Goal: Entertainment & Leisure: Consume media (video, audio)

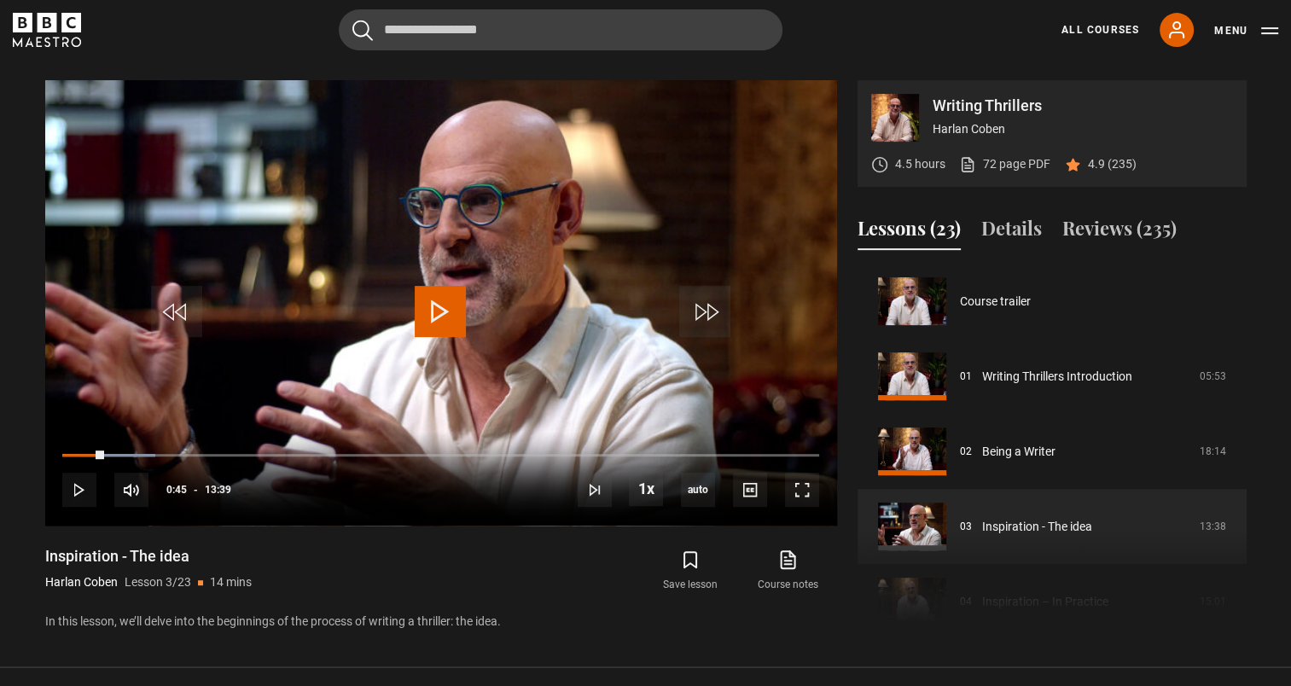
scroll to position [150, 0]
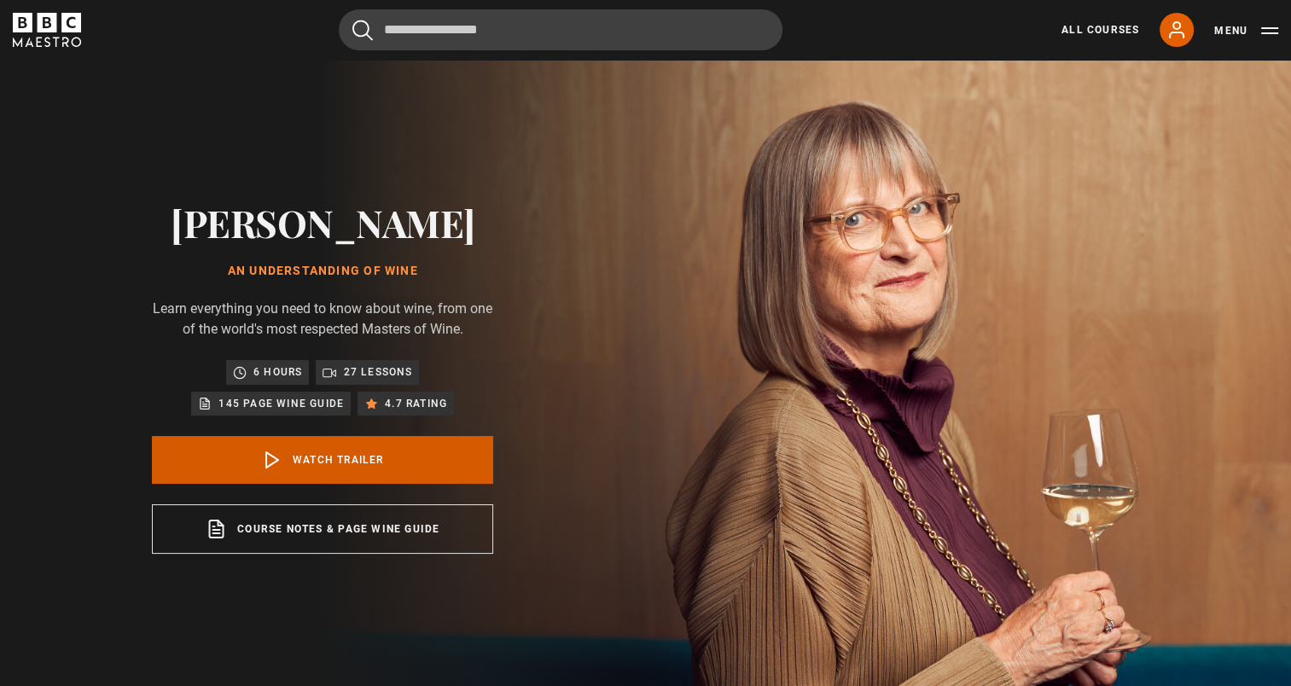
click at [330, 443] on link "Watch Trailer" at bounding box center [322, 460] width 341 height 48
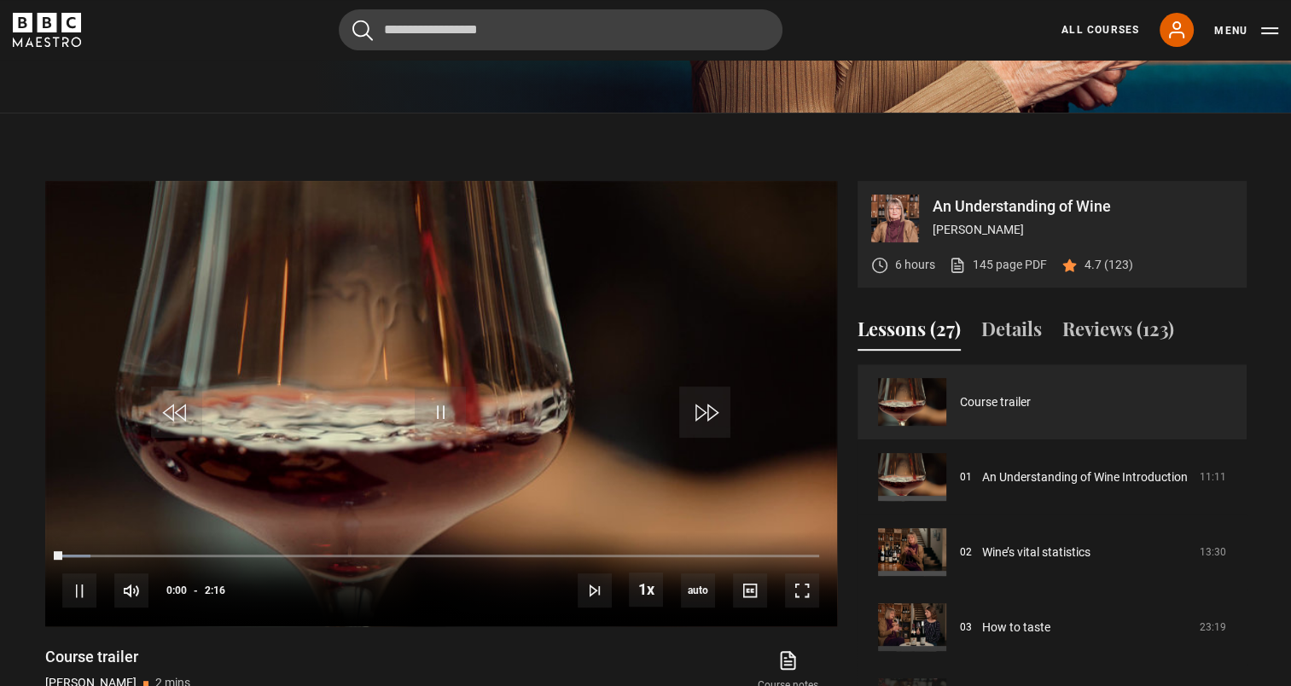
scroll to position [695, 0]
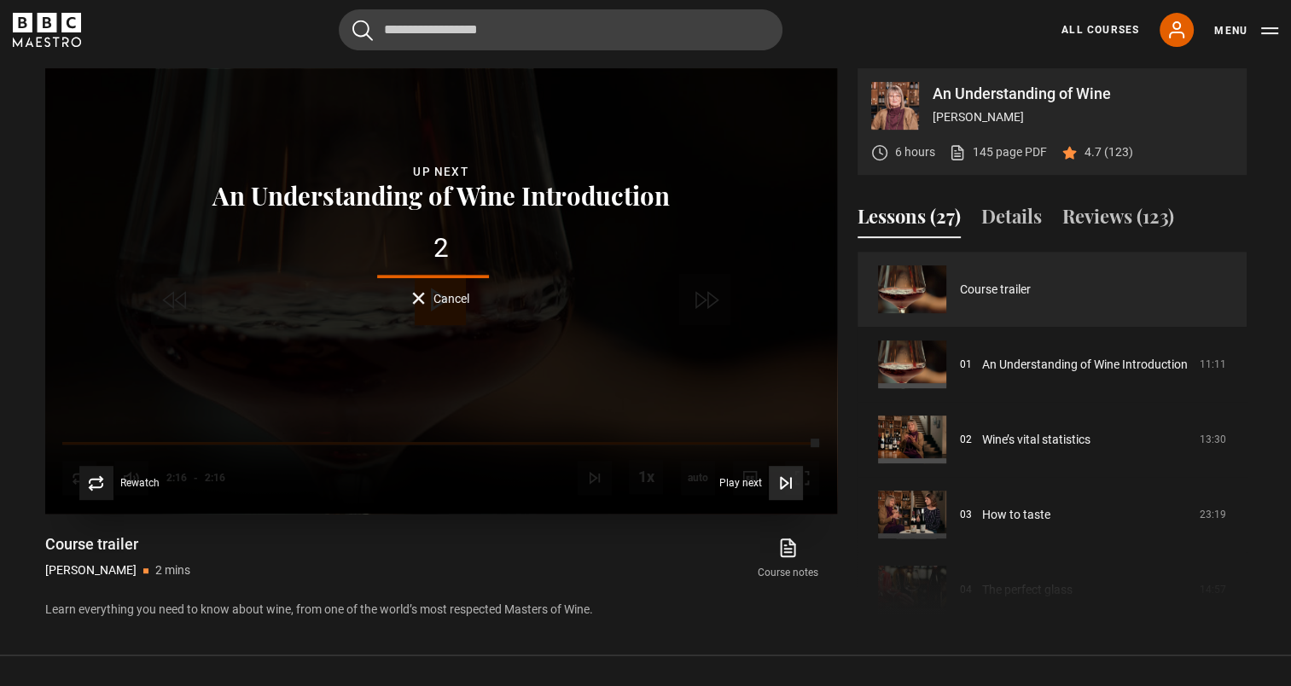
click at [785, 475] on icon "Video Player" at bounding box center [785, 483] width 17 height 17
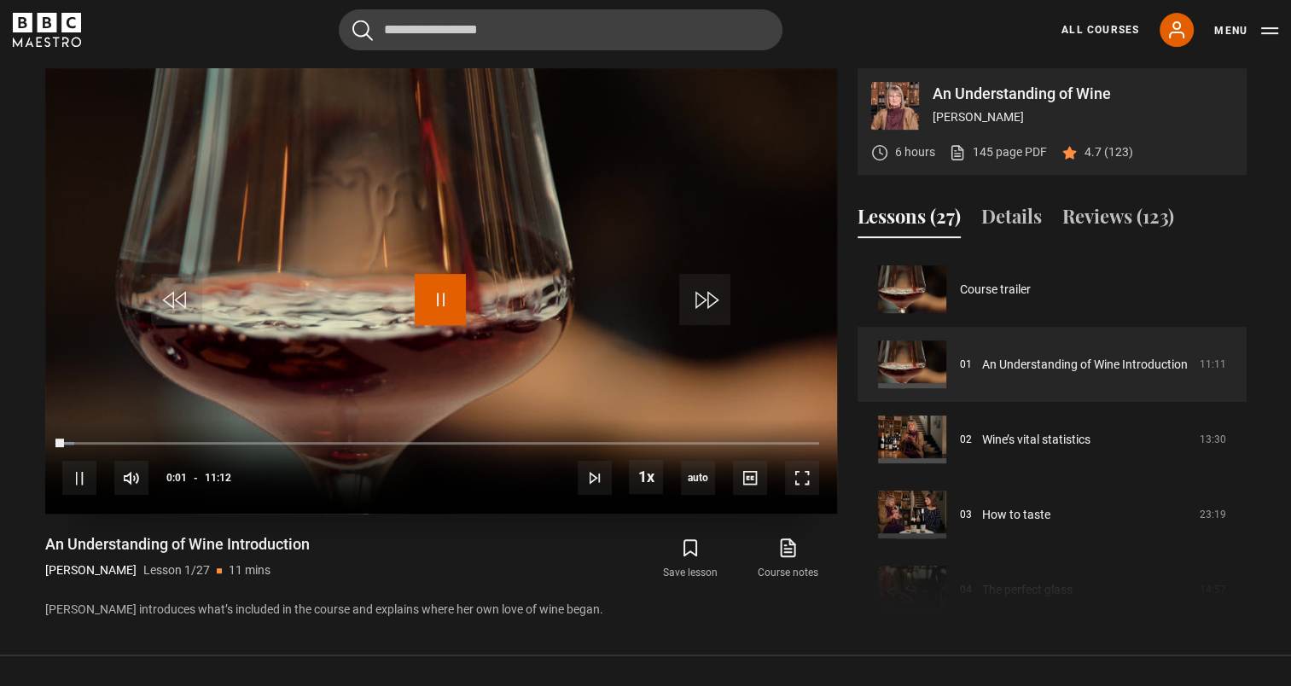
click at [464, 287] on span "Video Player" at bounding box center [440, 299] width 51 height 51
click at [444, 305] on span "Video Player" at bounding box center [440, 299] width 51 height 51
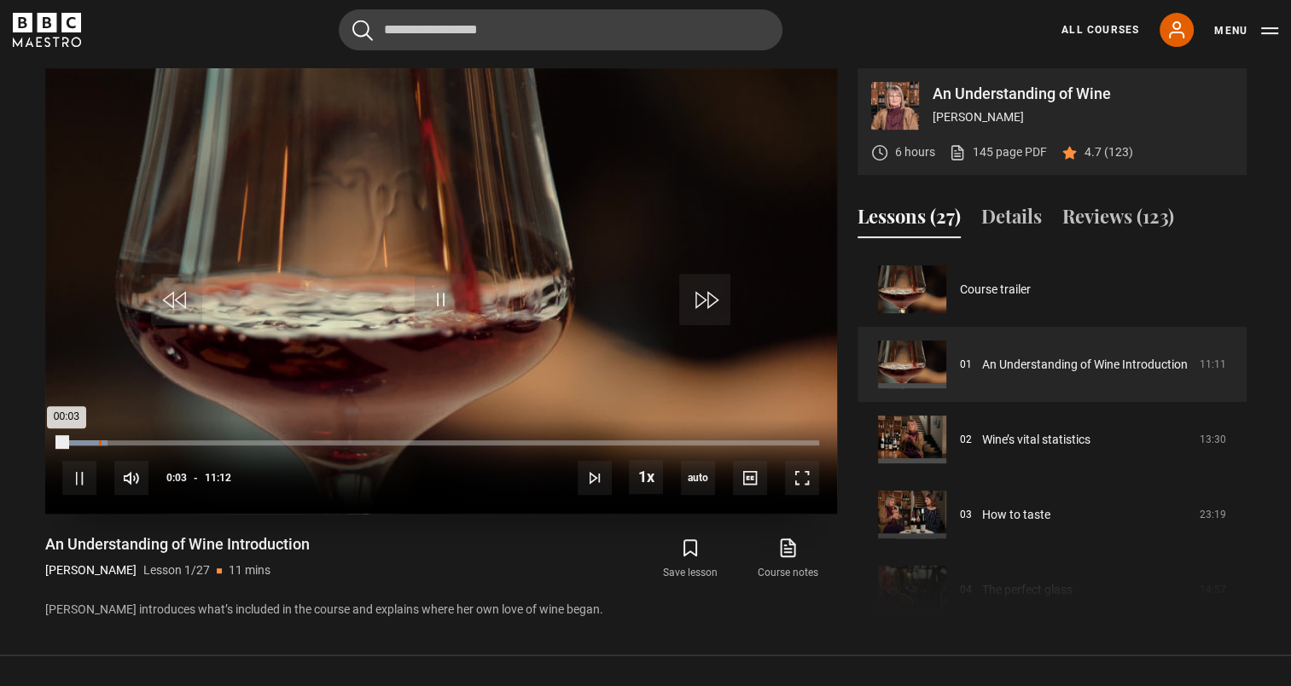
click at [99, 444] on div "Loaded : 5.95% 00:32 00:03" at bounding box center [440, 442] width 756 height 5
click at [141, 436] on div "10s Skip Back 10 seconds Pause 10s Skip Forward 10 seconds Loaded : 8.18% 01:03…" at bounding box center [441, 466] width 792 height 95
click at [143, 440] on div "01:12" at bounding box center [144, 442] width 3 height 5
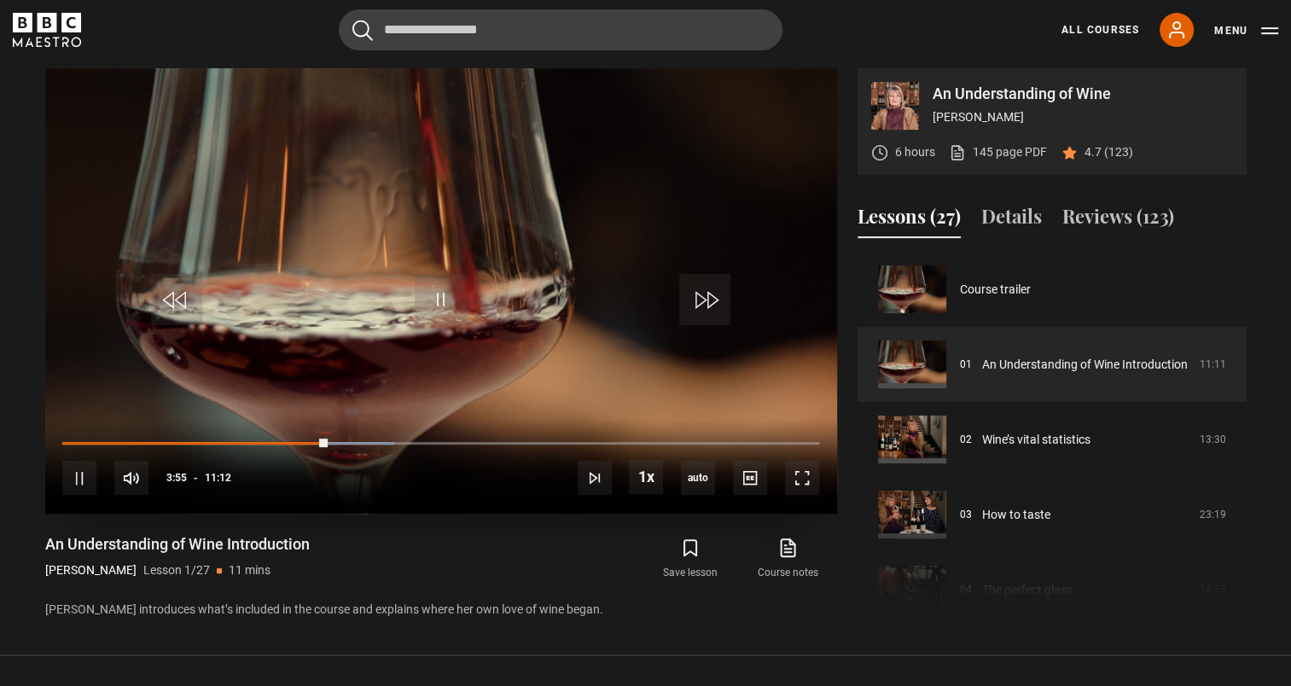
click at [454, 197] on video "Video Player" at bounding box center [441, 290] width 792 height 445
click at [459, 300] on span "Video Player" at bounding box center [440, 299] width 51 height 51
